Goal: Task Accomplishment & Management: Use online tool/utility

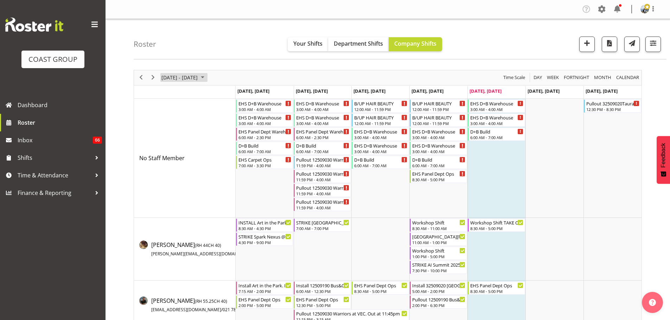
click at [178, 82] on span "[DATE] - [DATE]" at bounding box center [180, 77] width 38 height 9
click at [649, 42] on span "button" at bounding box center [653, 43] width 9 height 9
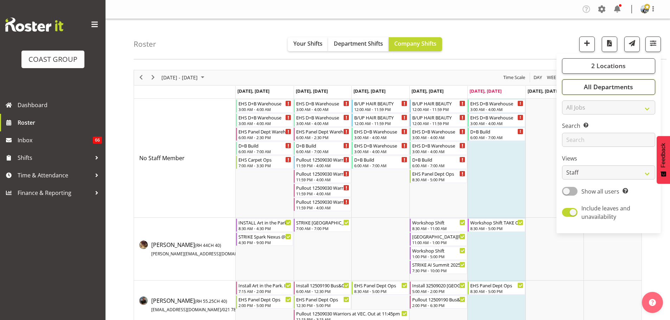
click at [601, 85] on span "All Departments" at bounding box center [608, 87] width 49 height 8
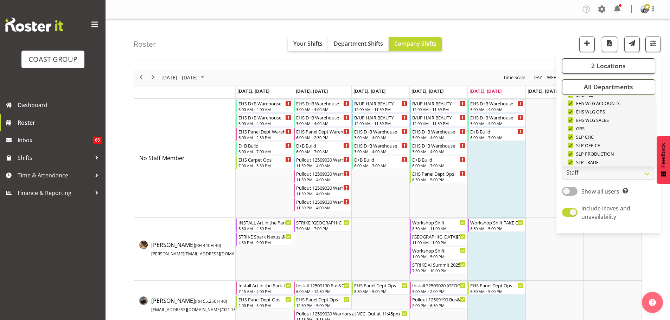
scroll to position [270, 0]
click at [619, 155] on span "Deselect All" at bounding box center [616, 155] width 28 height 7
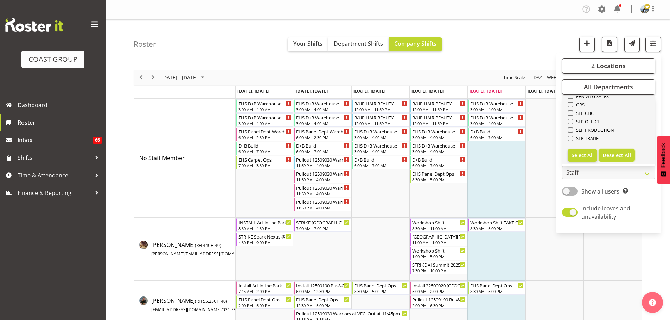
checkbox input "false"
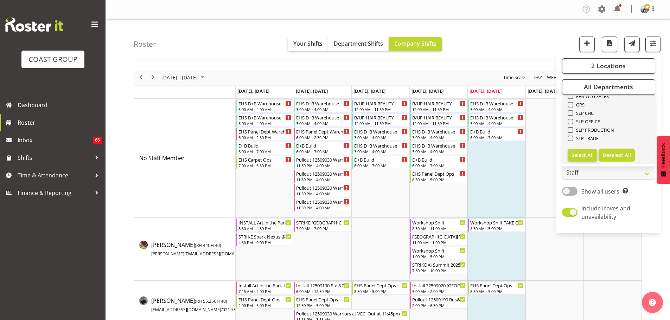
checkbox input "false"
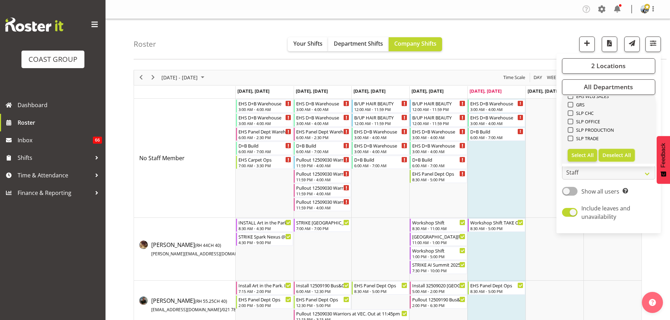
checkbox input "false"
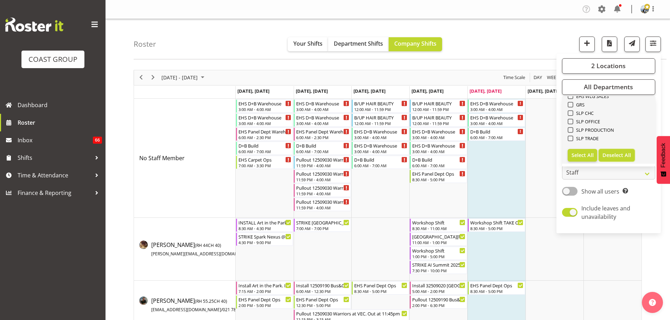
checkbox input "false"
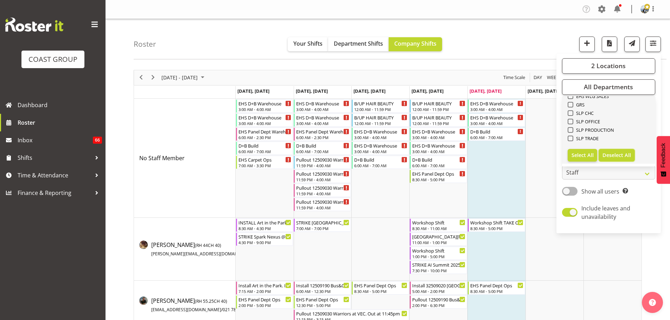
checkbox input "false"
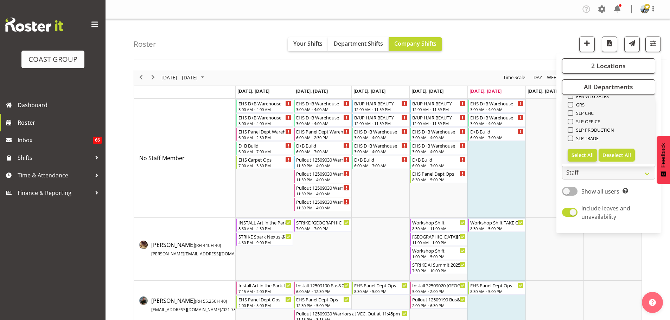
checkbox input "false"
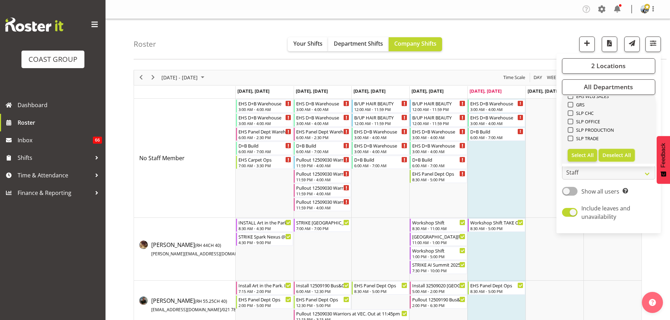
checkbox input "false"
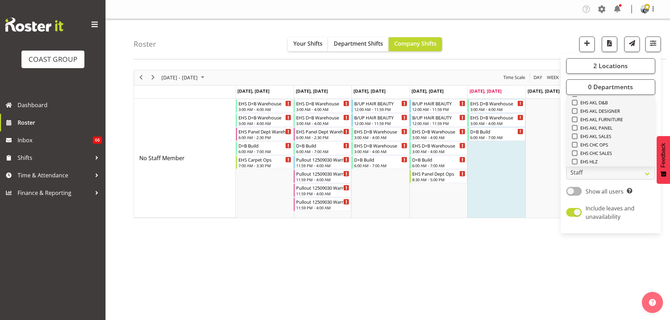
scroll to position [165, 0]
click at [615, 108] on span "EHS AKL CARPET" at bounding box center [596, 109] width 38 height 6
click at [576, 108] on input "EHS AKL CARPET" at bounding box center [574, 109] width 5 height 5
checkbox input "true"
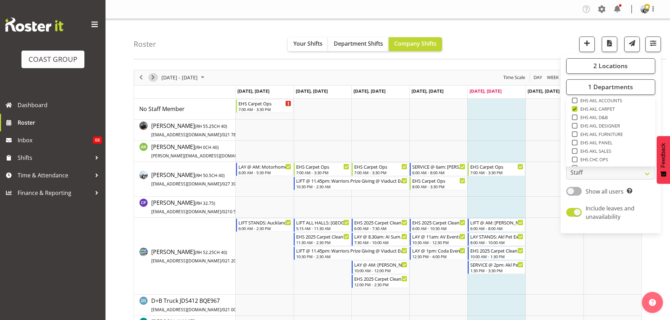
click at [155, 79] on span "Next" at bounding box center [153, 77] width 8 height 9
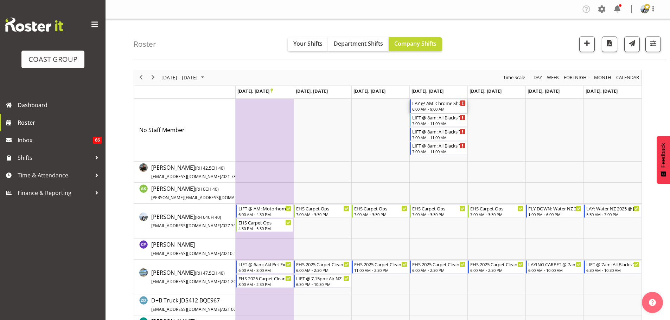
click at [438, 109] on div "6:00 AM - 9:00 AM" at bounding box center [438, 109] width 53 height 6
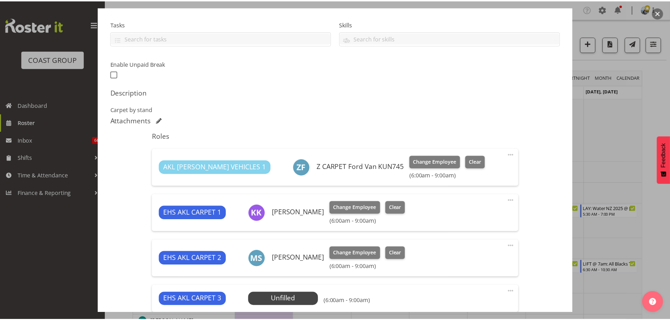
scroll to position [211, 0]
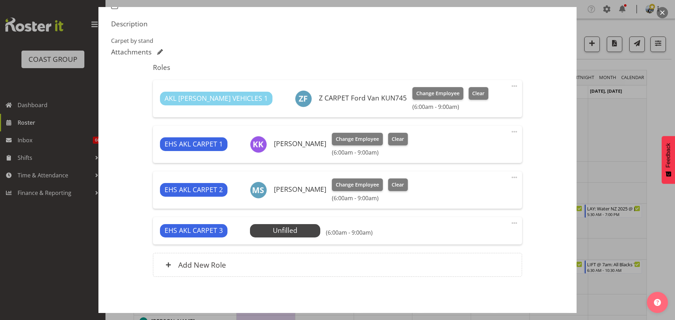
select select "10208"
click at [290, 231] on span "Select Employee" at bounding box center [285, 231] width 52 height 10
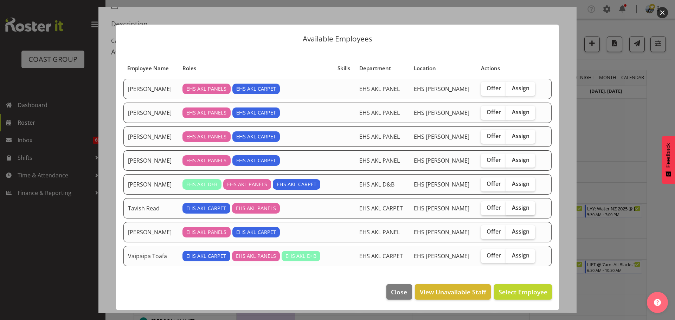
click at [519, 204] on label "Assign" at bounding box center [520, 209] width 29 height 14
click at [511, 206] on input "Assign" at bounding box center [508, 208] width 5 height 5
checkbox input "true"
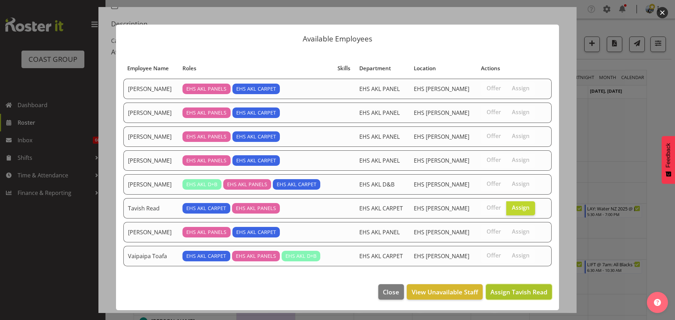
click at [523, 291] on span "Assign Tavish Read" at bounding box center [519, 292] width 57 height 8
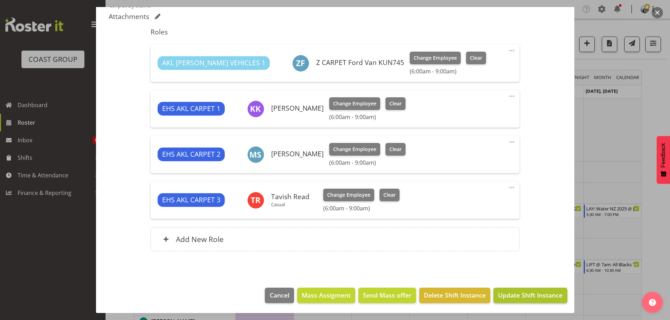
scroll to position [247, 0]
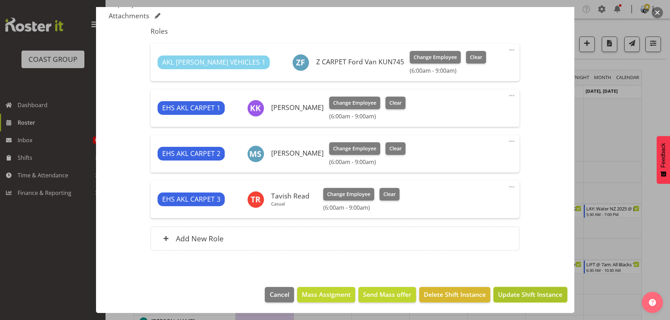
click at [534, 296] on span "Update Shift Instance" at bounding box center [530, 294] width 64 height 9
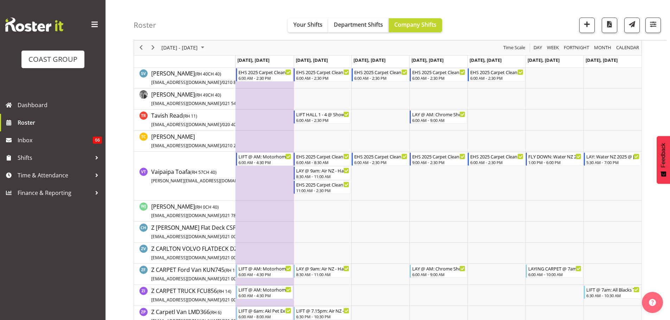
scroll to position [563, 0]
